Goal: Task Accomplishment & Management: Manage account settings

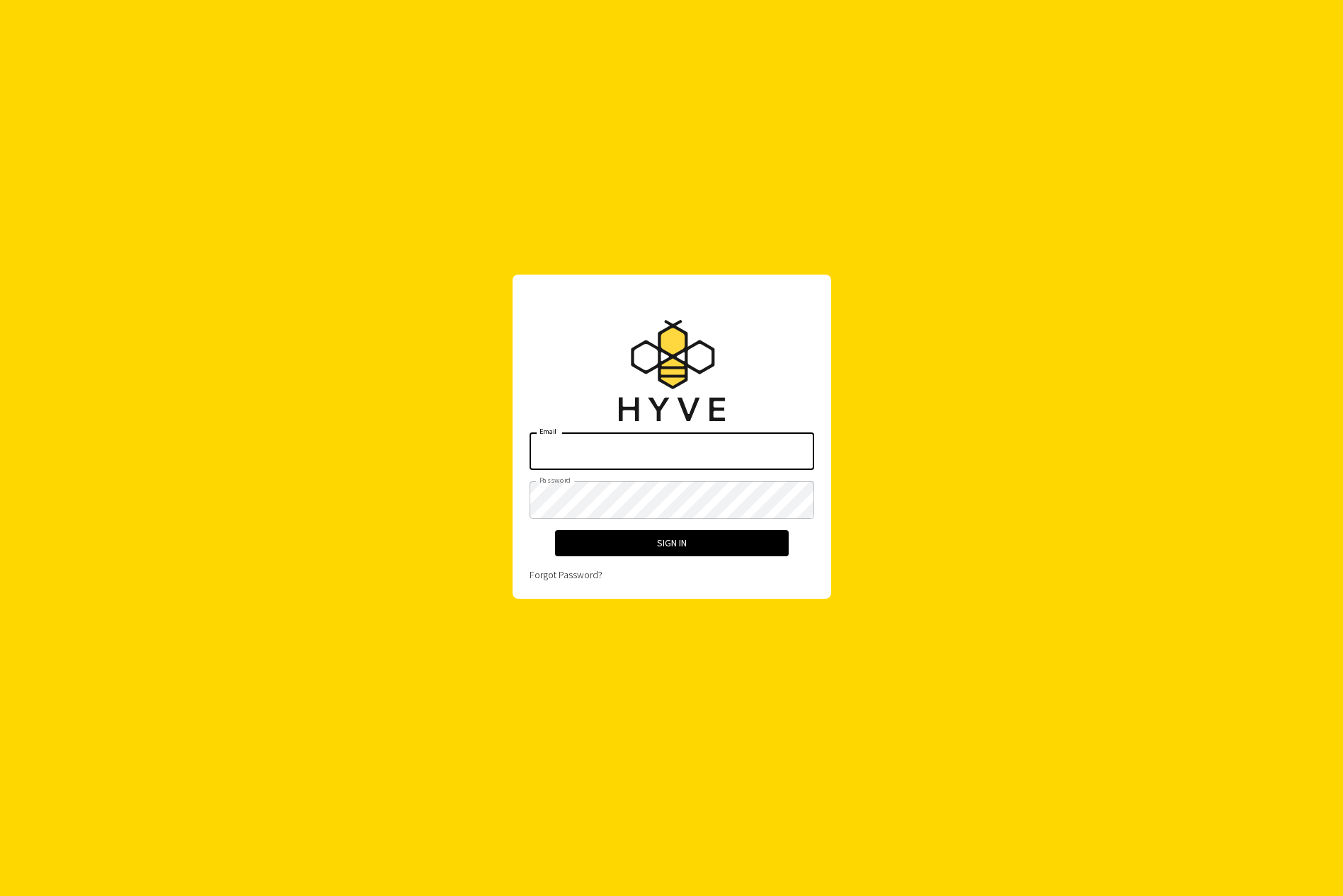
type input "[PERSON_NAME][EMAIL_ADDRESS][DOMAIN_NAME]"
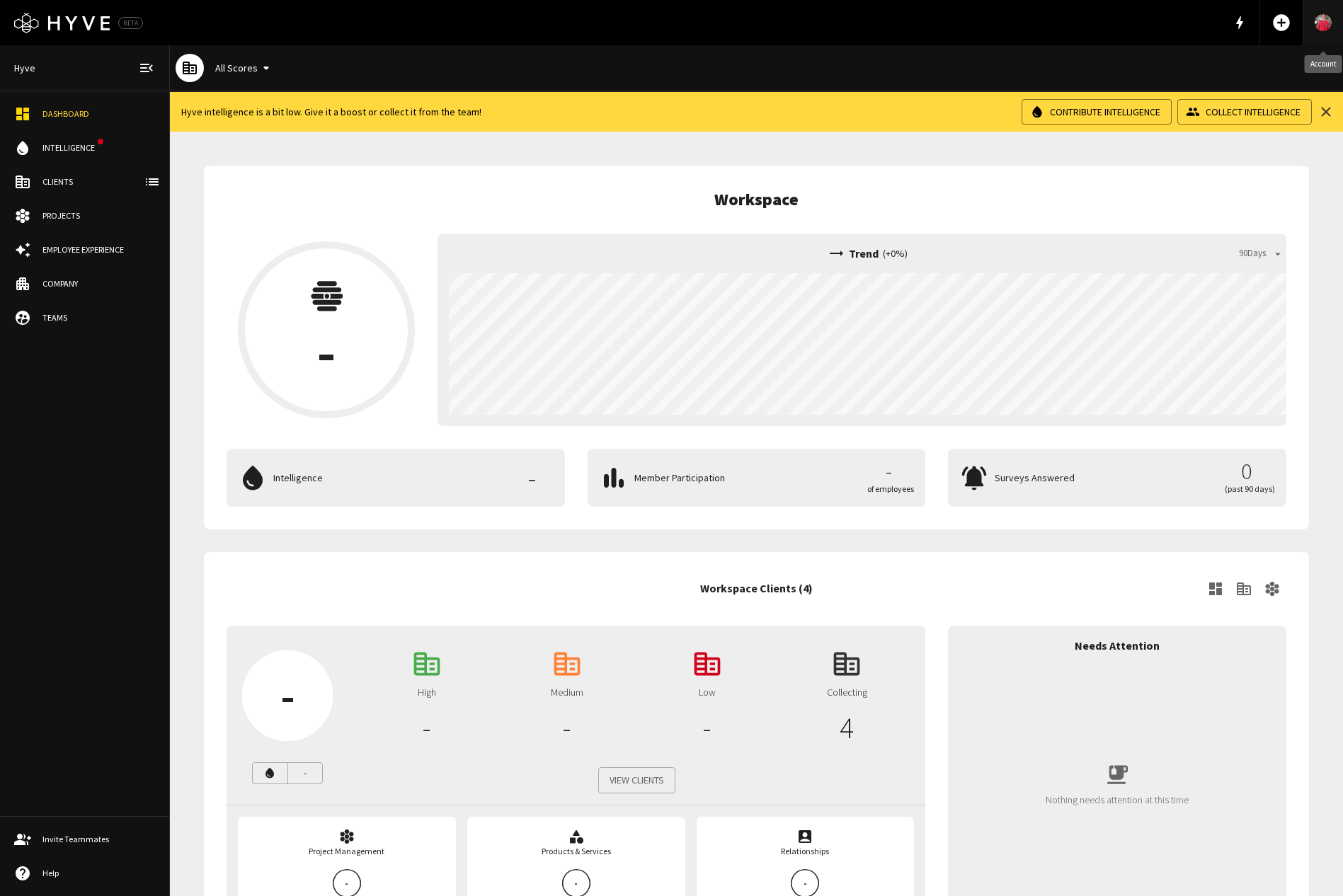
click at [1323, 33] on link "Account" at bounding box center [1323, 23] width 40 height 45
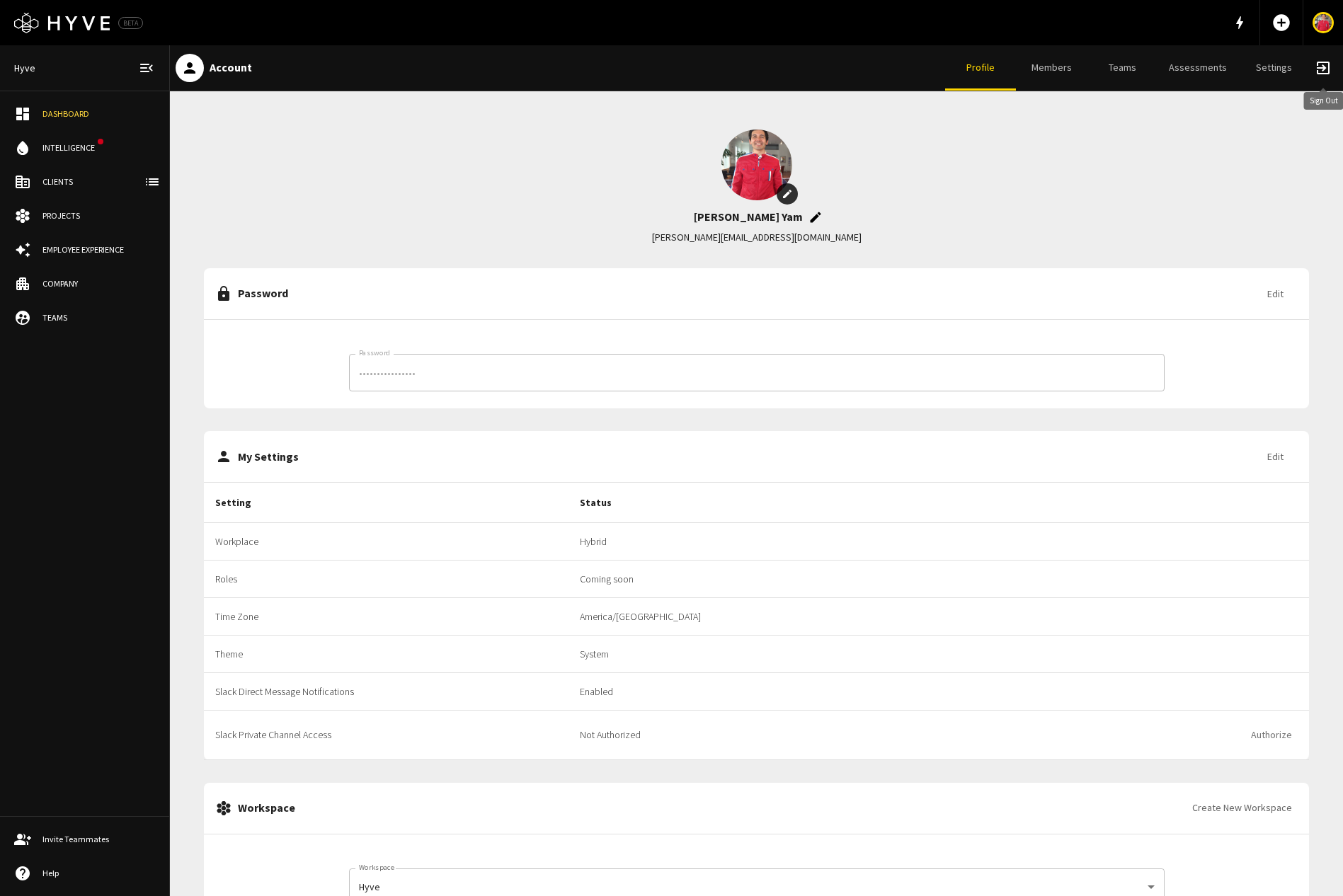
click at [1324, 70] on span "exit_to_app" at bounding box center [1322, 67] width 17 height 17
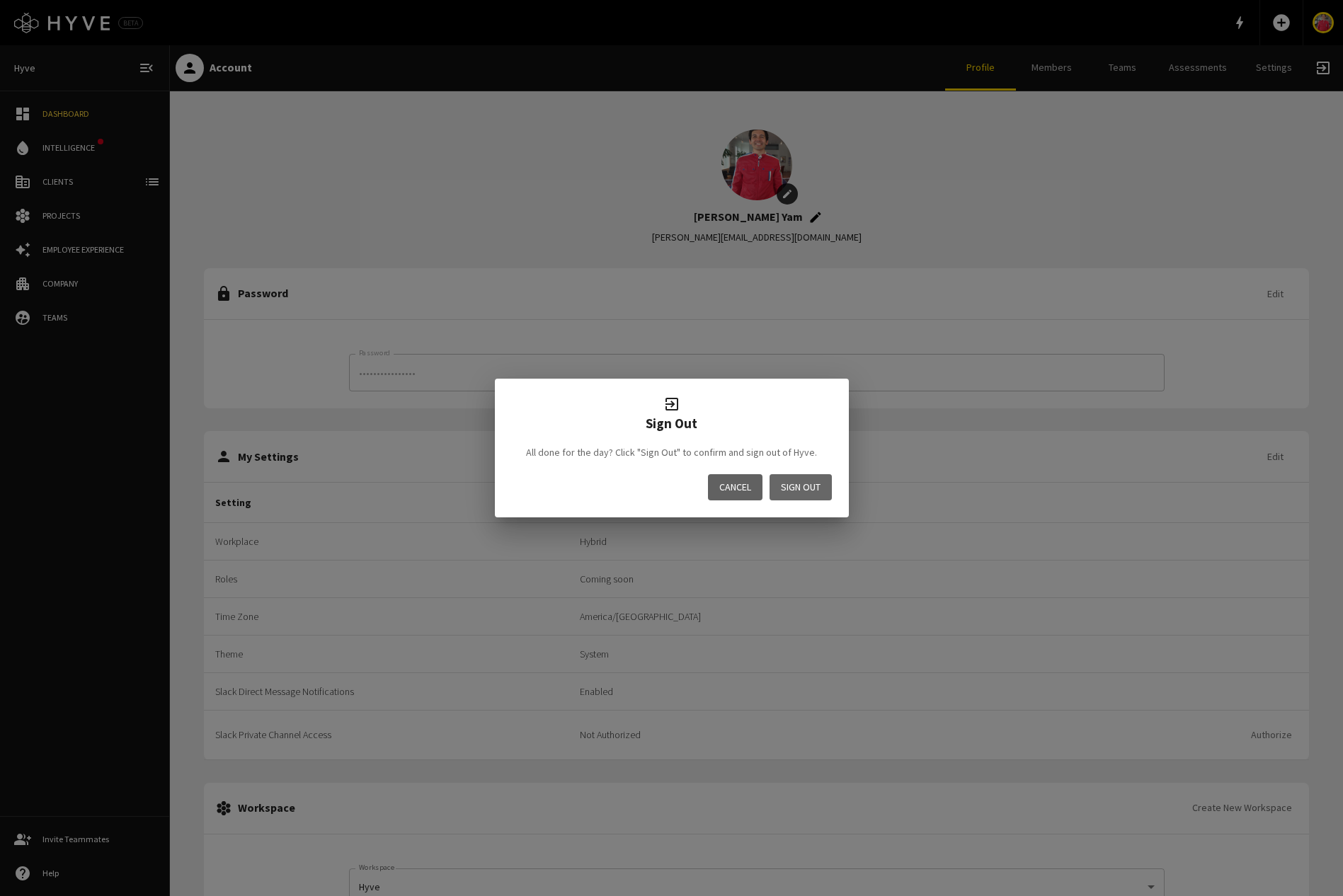
click at [819, 486] on button "Sign Out" at bounding box center [800, 488] width 62 height 26
